Goal: Information Seeking & Learning: Learn about a topic

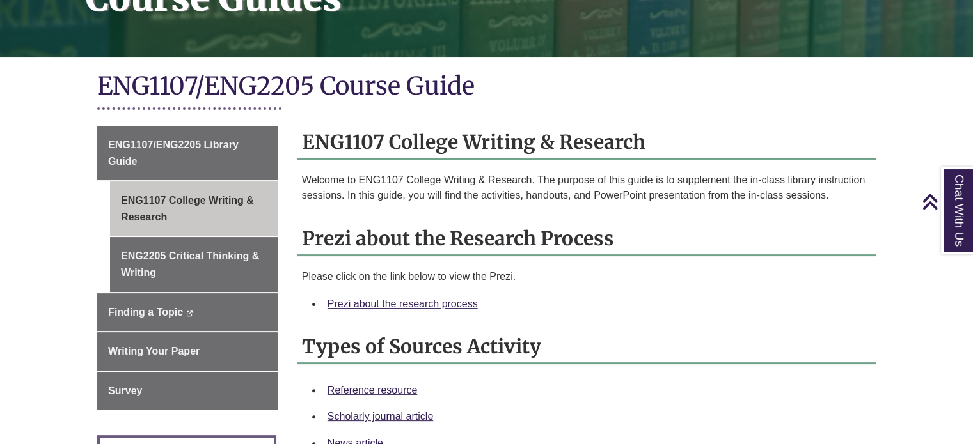
scroll to position [256, 0]
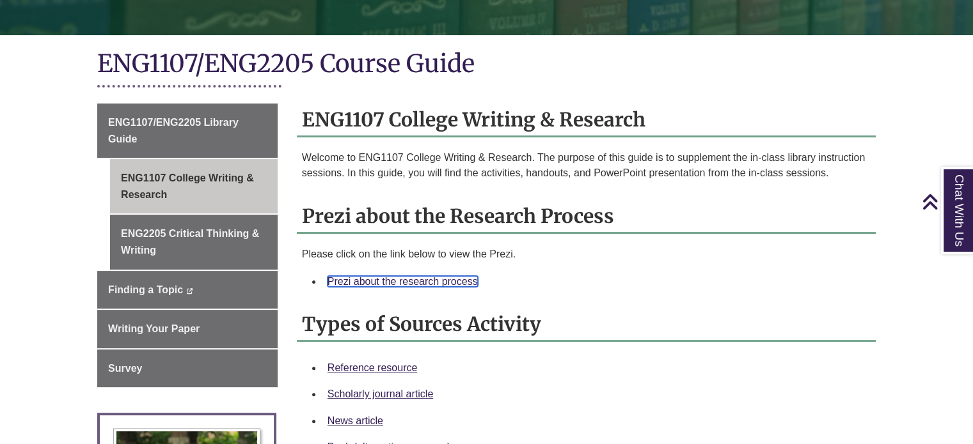
click at [442, 279] on link "Prezi about the research process" at bounding box center [402, 281] width 150 height 11
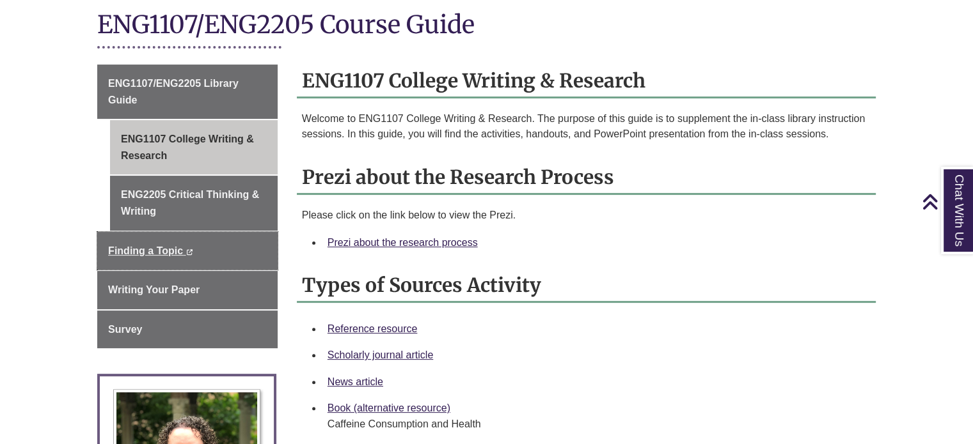
scroll to position [192, 0]
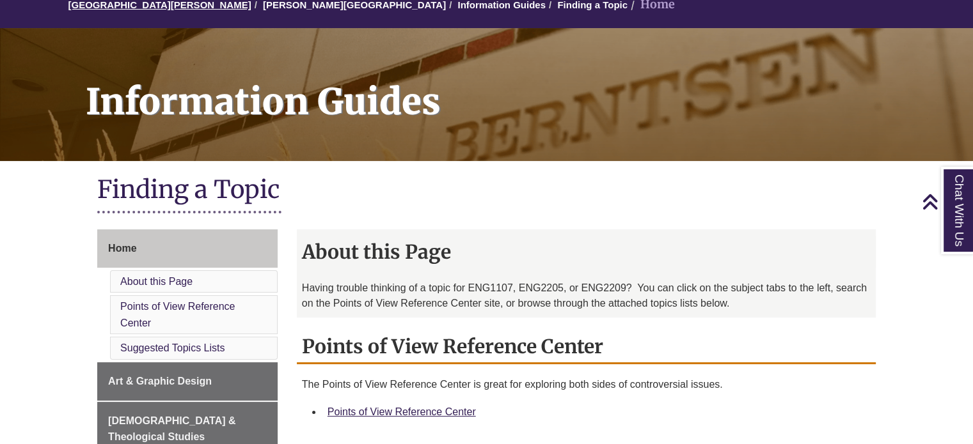
scroll to position [128, 0]
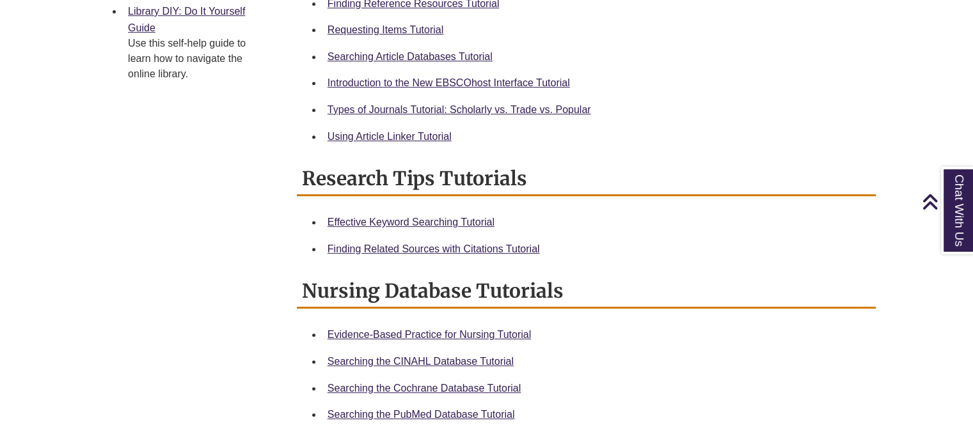
scroll to position [320, 0]
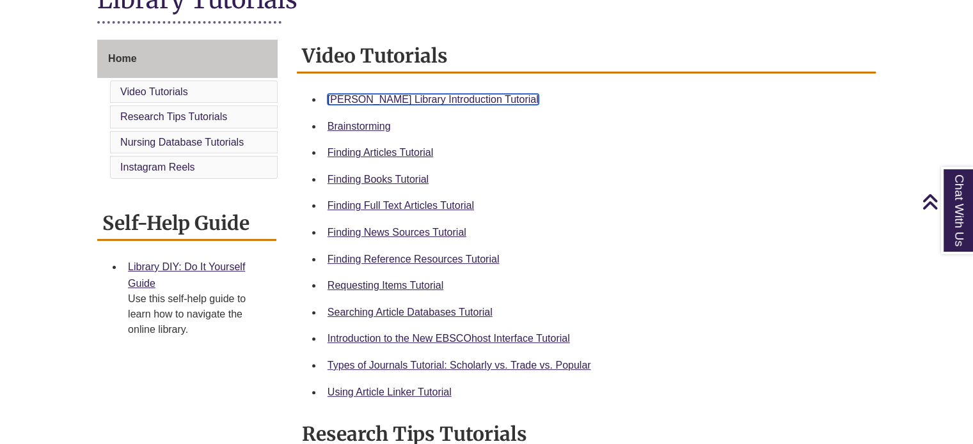
click at [419, 94] on link "[PERSON_NAME] Library Introduction Tutorial" at bounding box center [432, 99] width 211 height 11
